Goal: Transaction & Acquisition: Purchase product/service

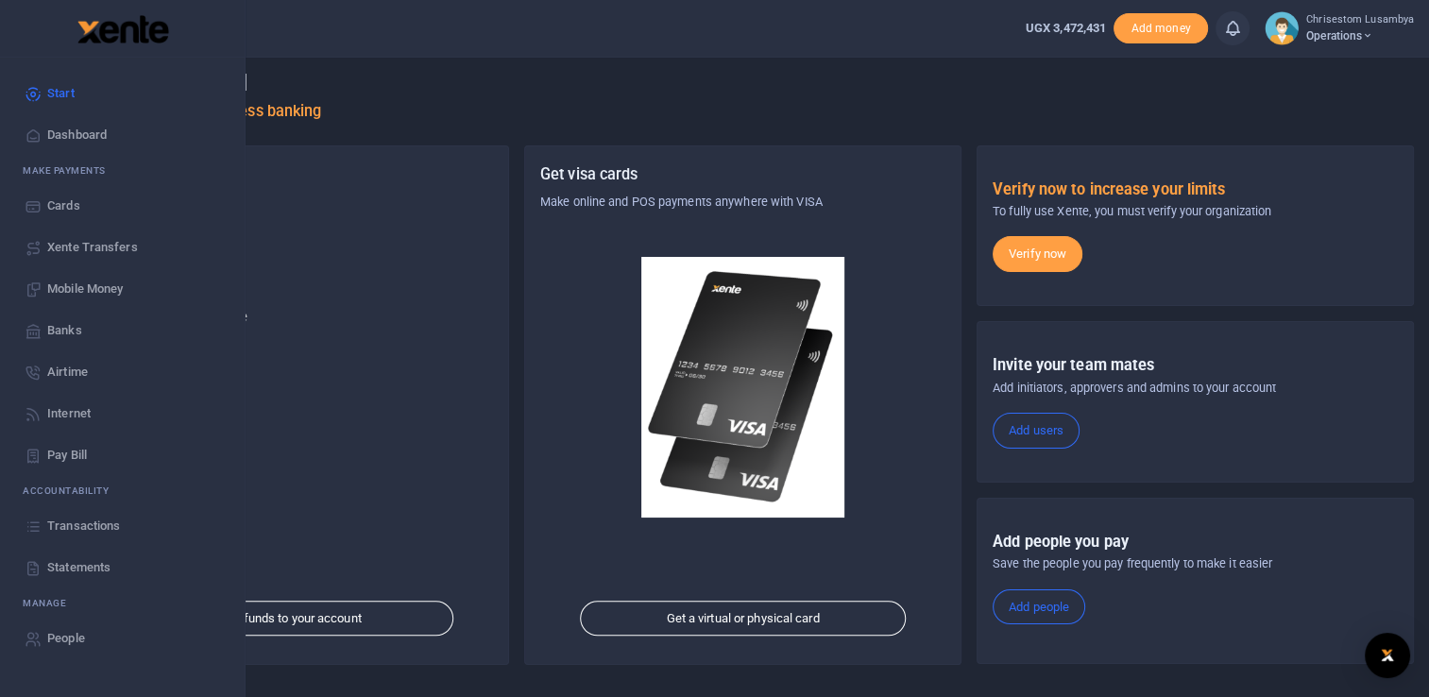
click at [110, 280] on span "Mobile Money" at bounding box center [85, 289] width 76 height 19
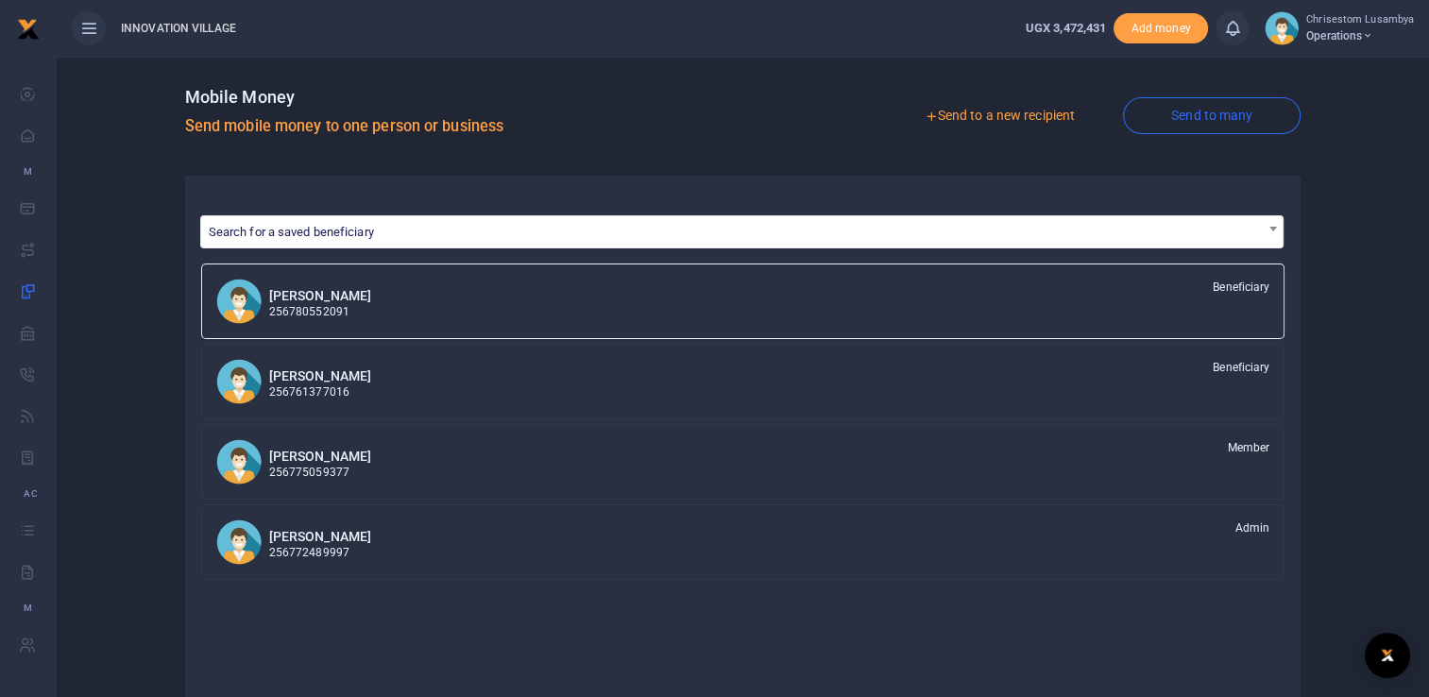
click at [1221, 115] on link "Send to many" at bounding box center [1212, 115] width 178 height 37
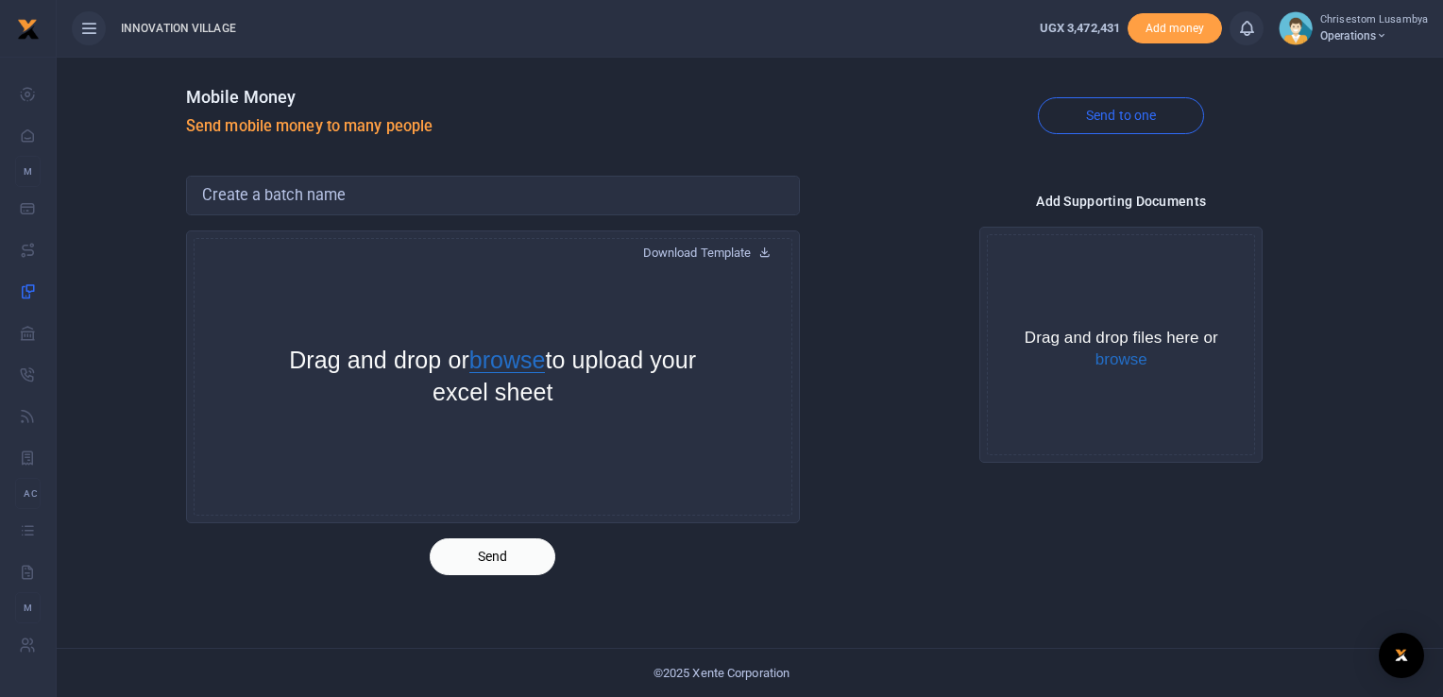
click at [529, 364] on button "browse" at bounding box center [507, 360] width 76 height 25
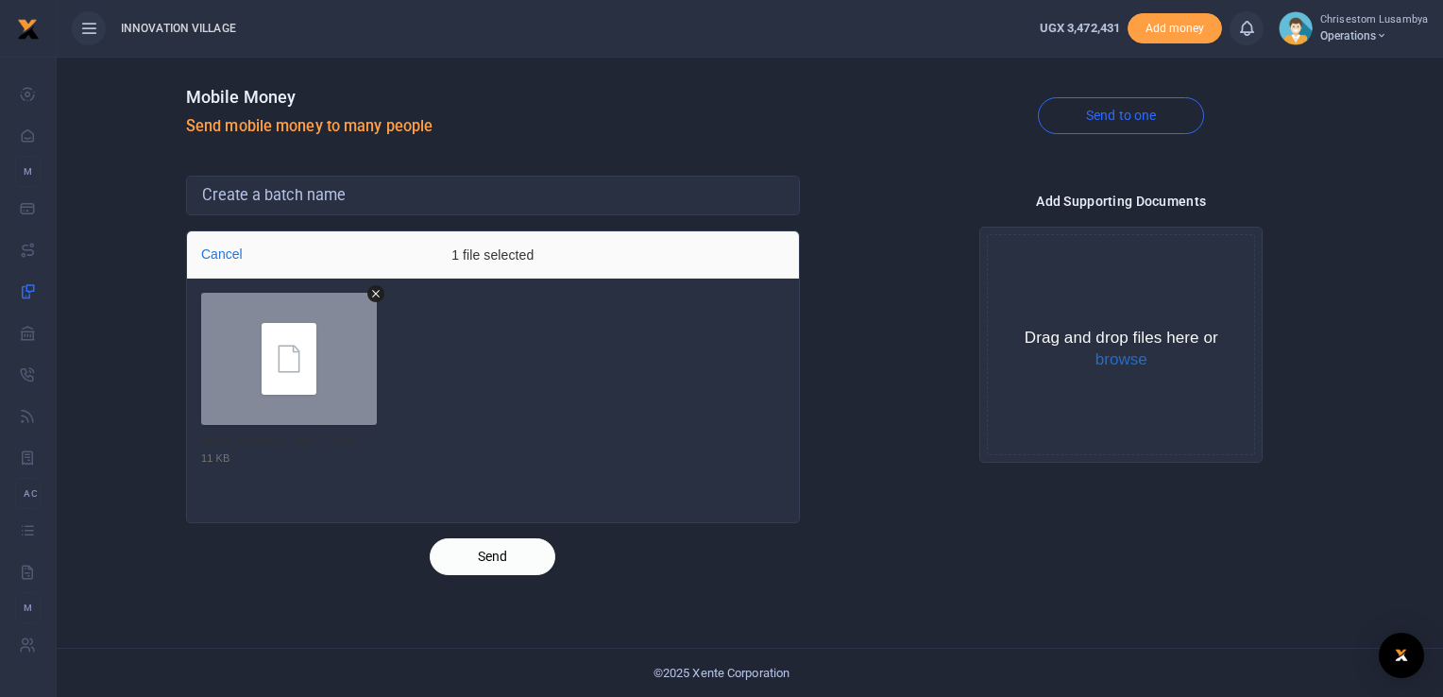
click at [514, 548] on button "Send" at bounding box center [493, 556] width 126 height 37
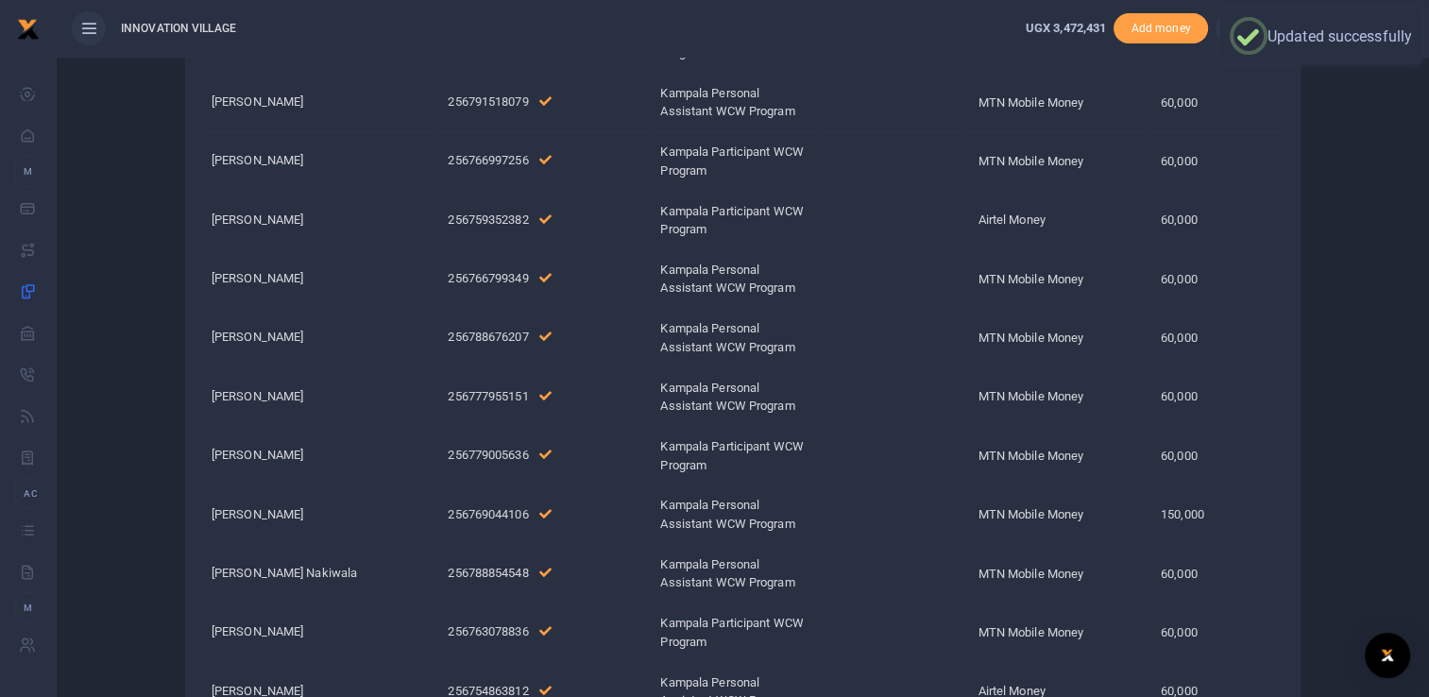
scroll to position [297, 0]
drag, startPoint x: 1437, startPoint y: 178, endPoint x: 1446, endPoint y: 262, distance: 83.5
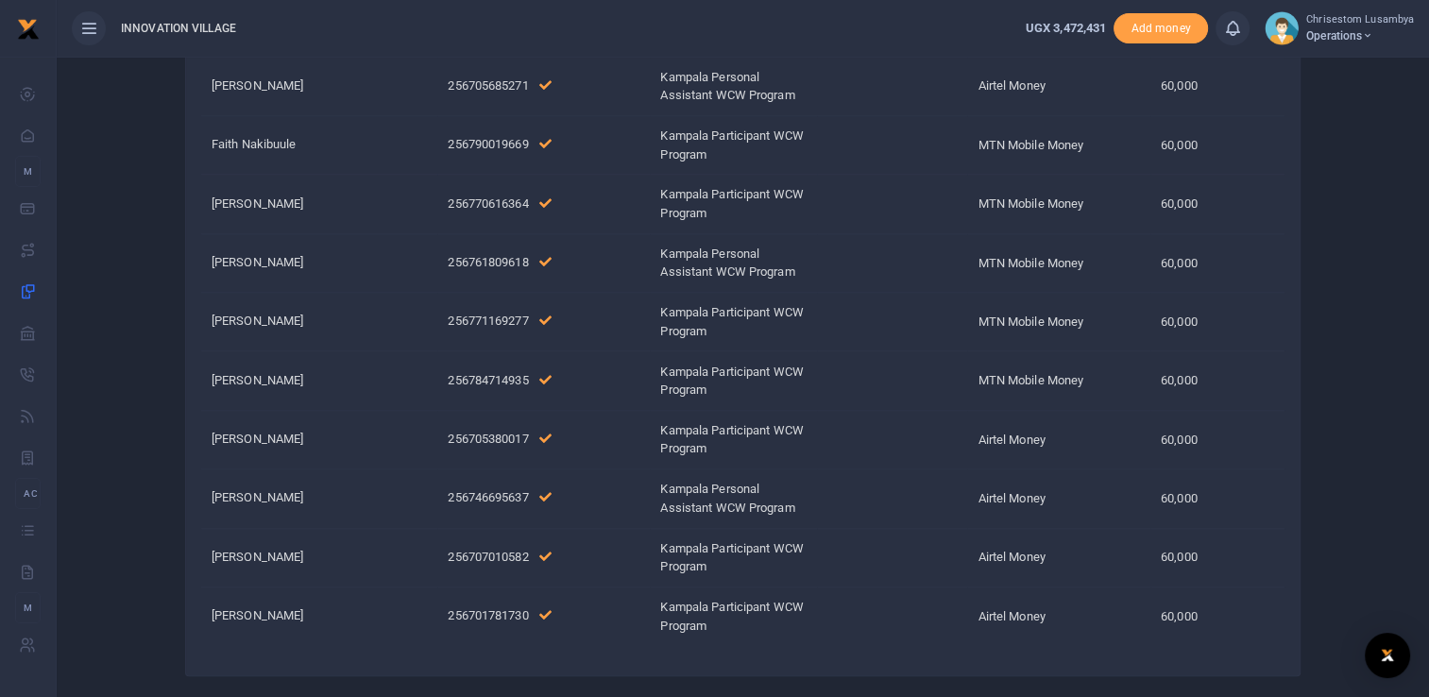
scroll to position [1652, 0]
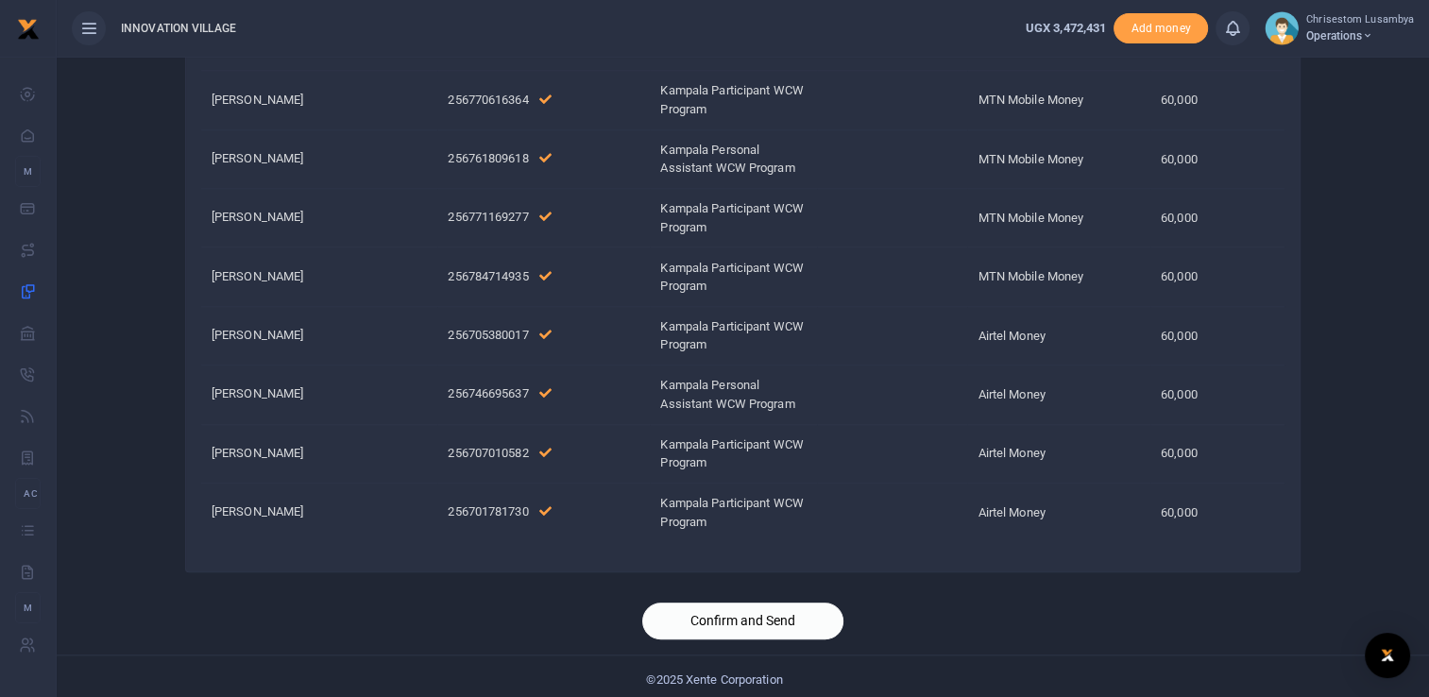
click at [777, 602] on button "Confirm and Send" at bounding box center [742, 620] width 201 height 37
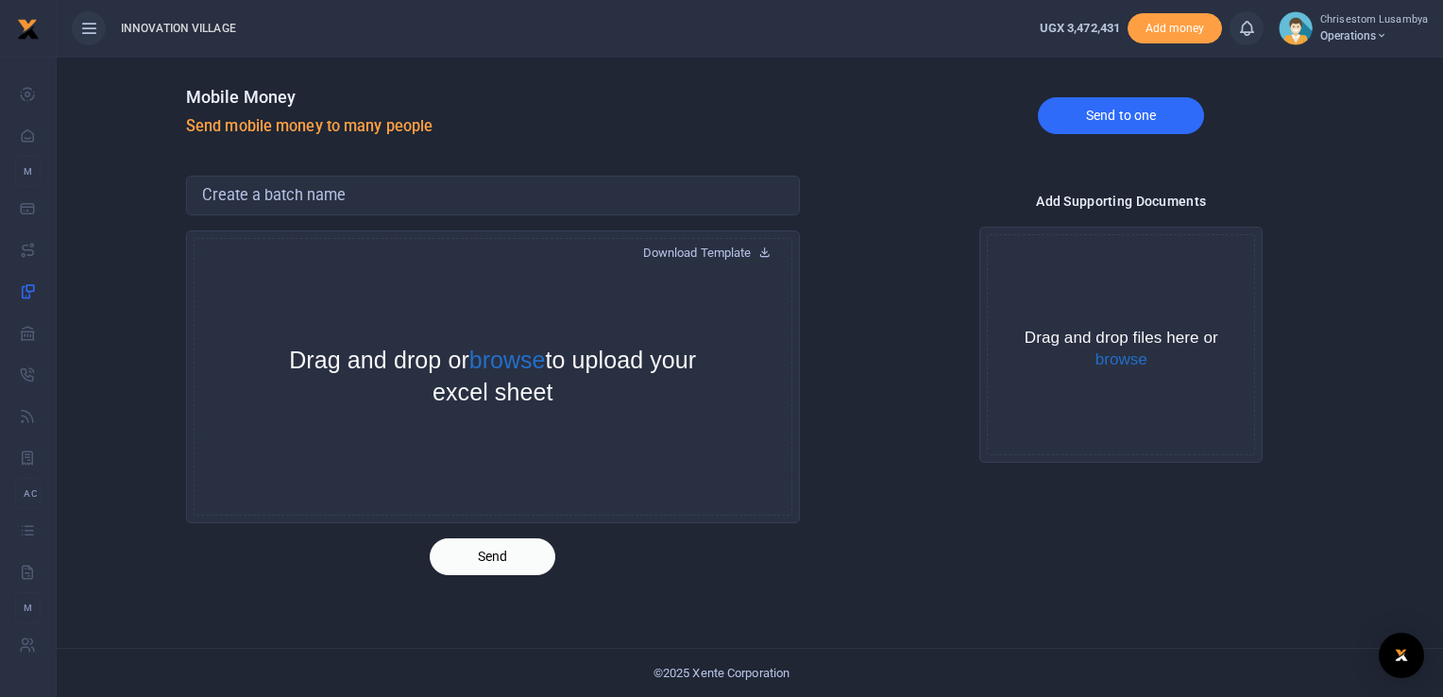
click at [1126, 100] on link "Send to one" at bounding box center [1121, 115] width 166 height 37
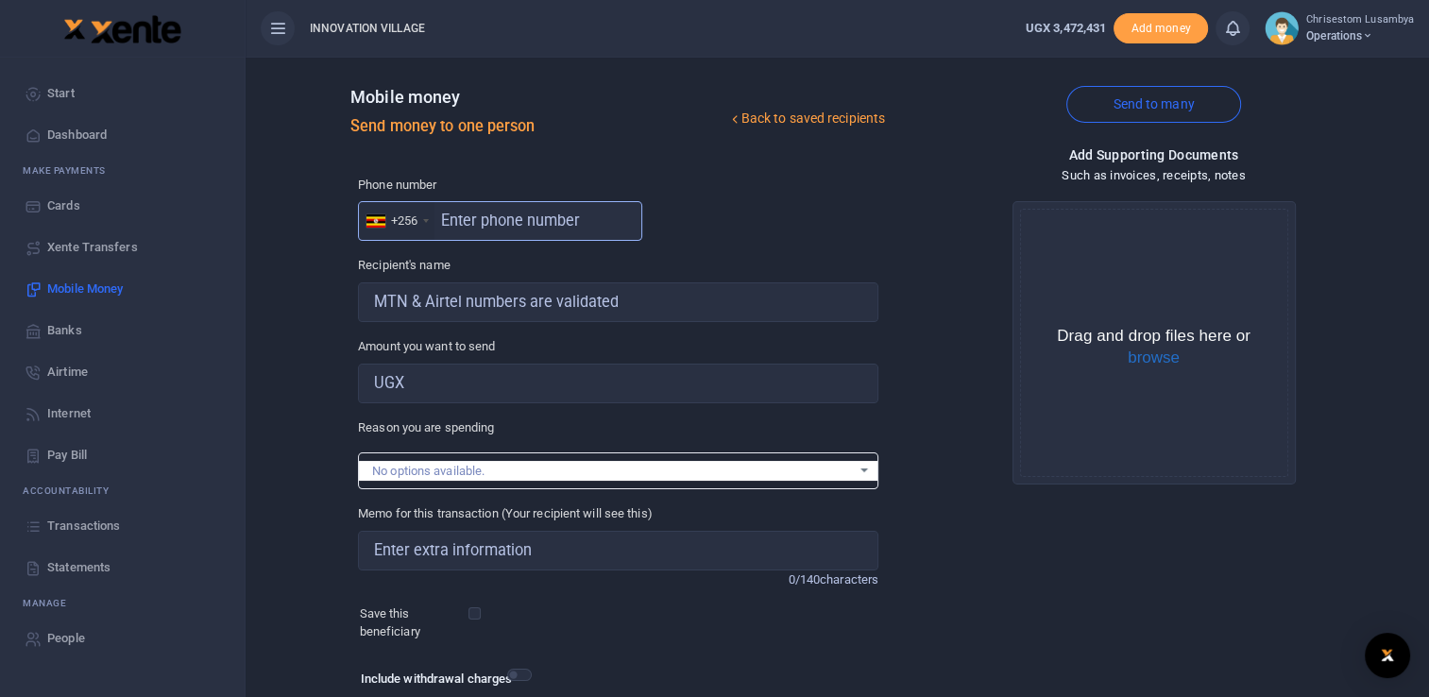
click at [472, 229] on input "text" at bounding box center [500, 221] width 284 height 40
paste input "705685271"
type input "705685271"
click at [472, 229] on input "705685271" at bounding box center [500, 221] width 284 height 40
type input "Victoria Nakawooya"
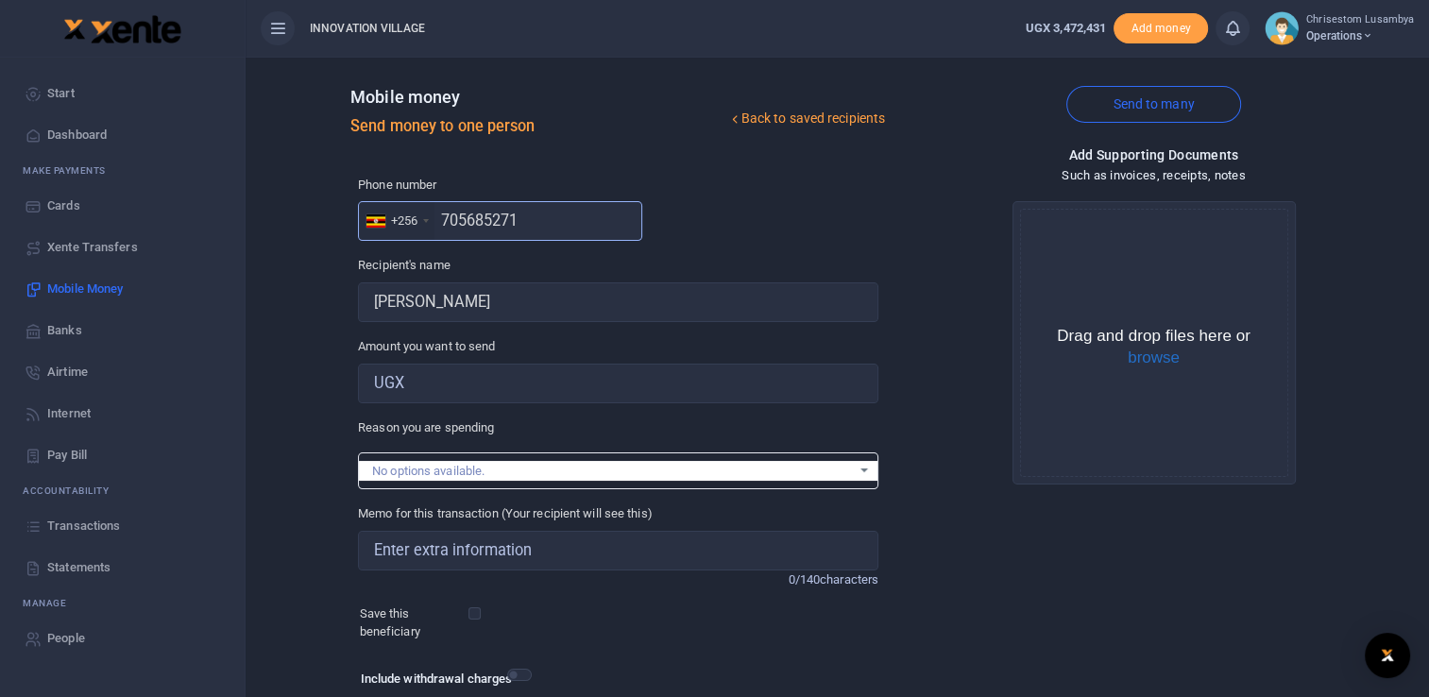
type input "705685271"
click at [461, 387] on input "Amount you want to send" at bounding box center [618, 384] width 520 height 40
type input "60,000"
click at [1142, 364] on button "browse" at bounding box center [1153, 357] width 52 height 17
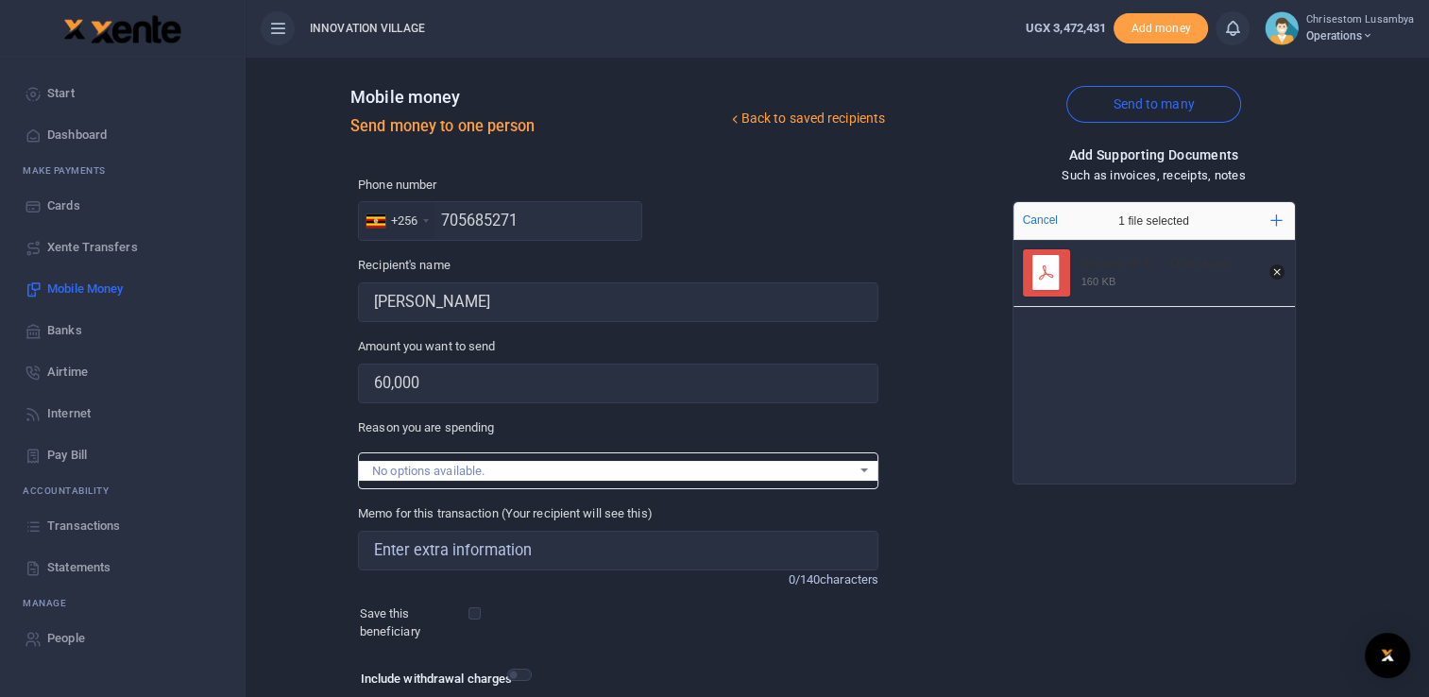
click at [502, 467] on div "No options available." at bounding box center [611, 471] width 479 height 19
click at [506, 565] on input "Memo for this transaction (Your recipient will see this)" at bounding box center [618, 551] width 520 height 40
click at [526, 554] on input "Kampala Participant - WCW program" at bounding box center [618, 551] width 520 height 40
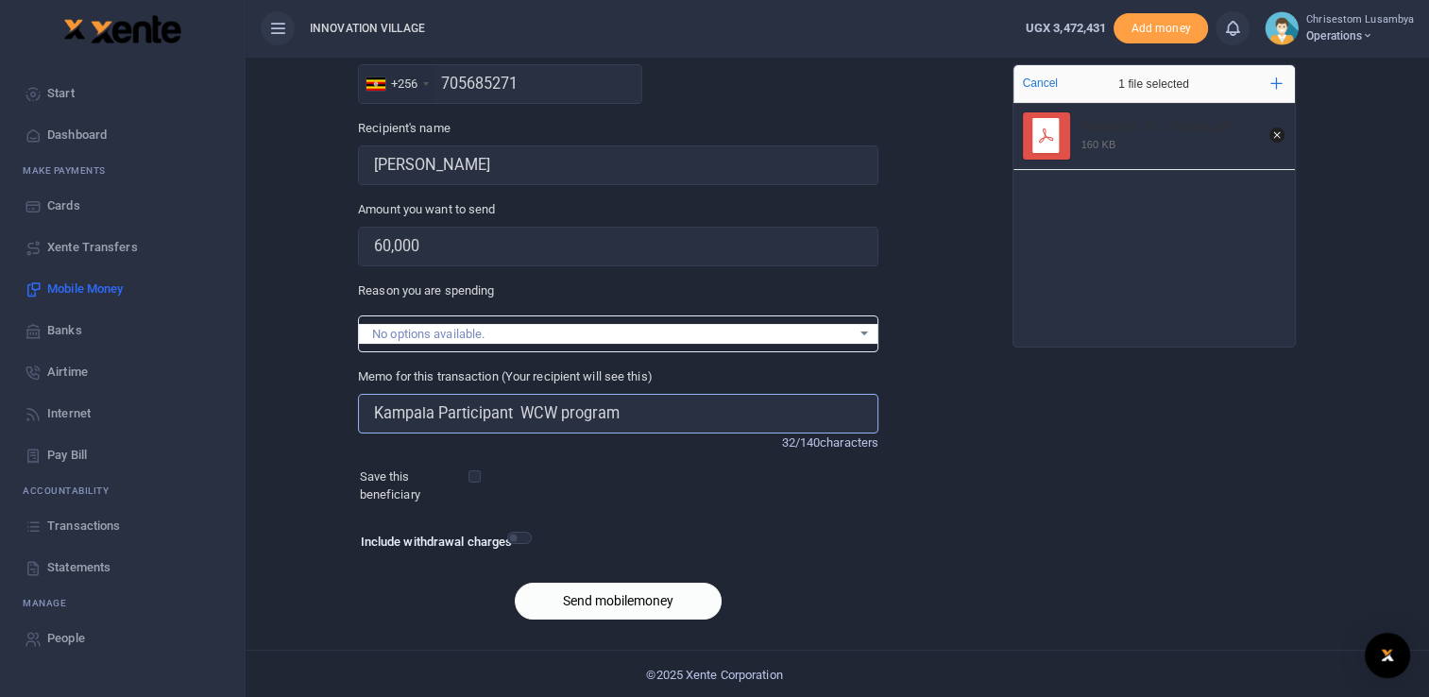
type input "Kampala Participant WCW program"
click at [657, 599] on button "Send mobilemoney" at bounding box center [618, 601] width 207 height 37
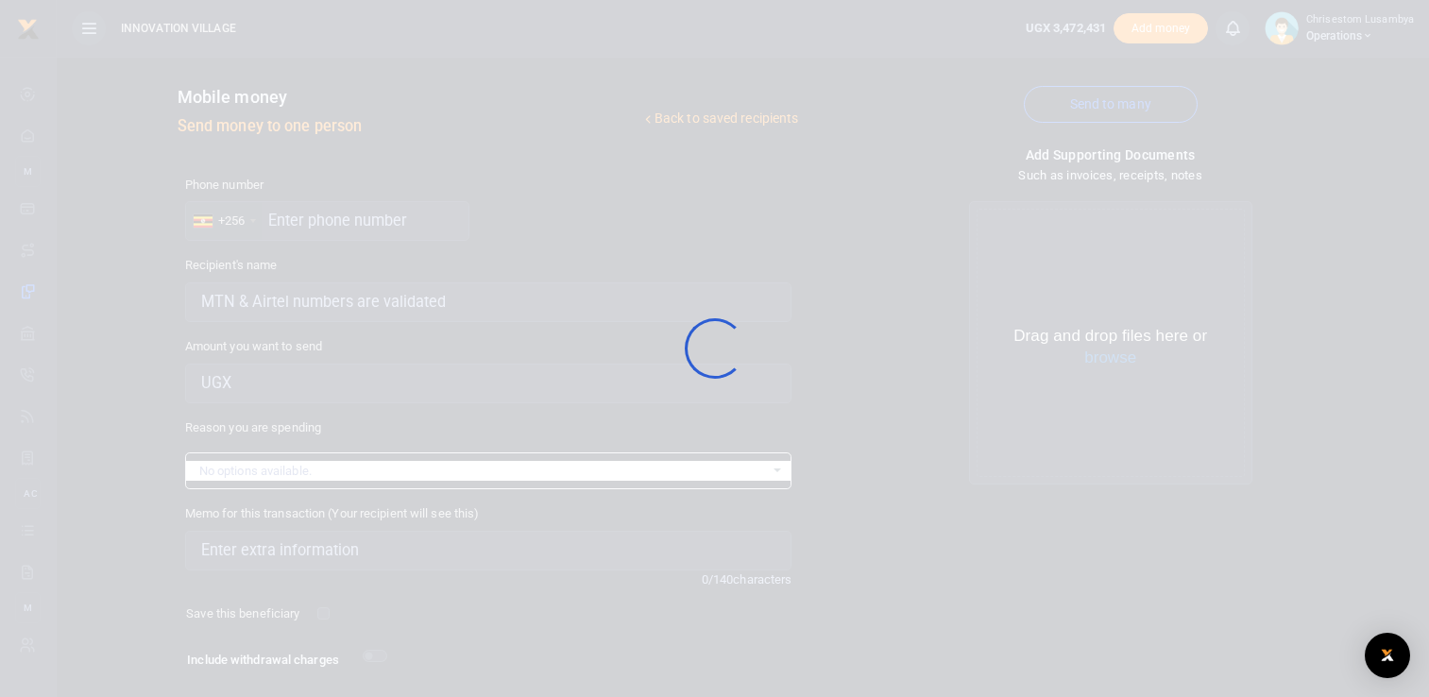
scroll to position [119, 0]
